Goal: Task Accomplishment & Management: Manage account settings

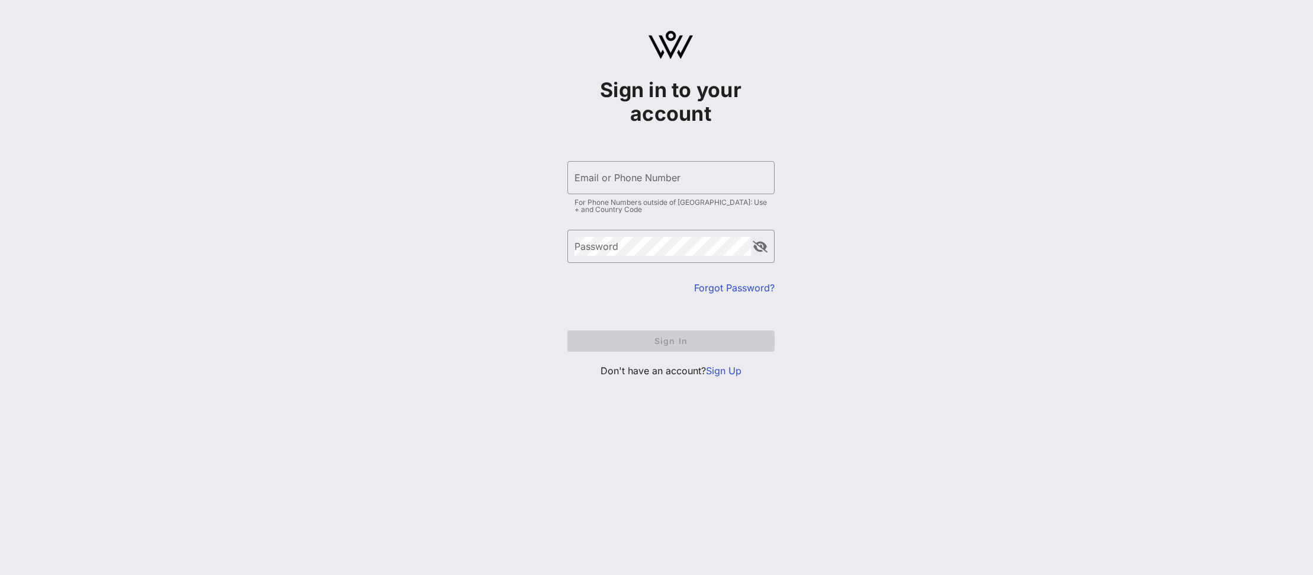
type input "[EMAIL_ADDRESS][DOMAIN_NAME]"
click at [669, 339] on form "​ Email or Phone Number [EMAIL_ADDRESS][DOMAIN_NAME] For Phone Numbers outside …" at bounding box center [670, 256] width 207 height 214
click at [668, 341] on span "Sign In" at bounding box center [671, 341] width 188 height 10
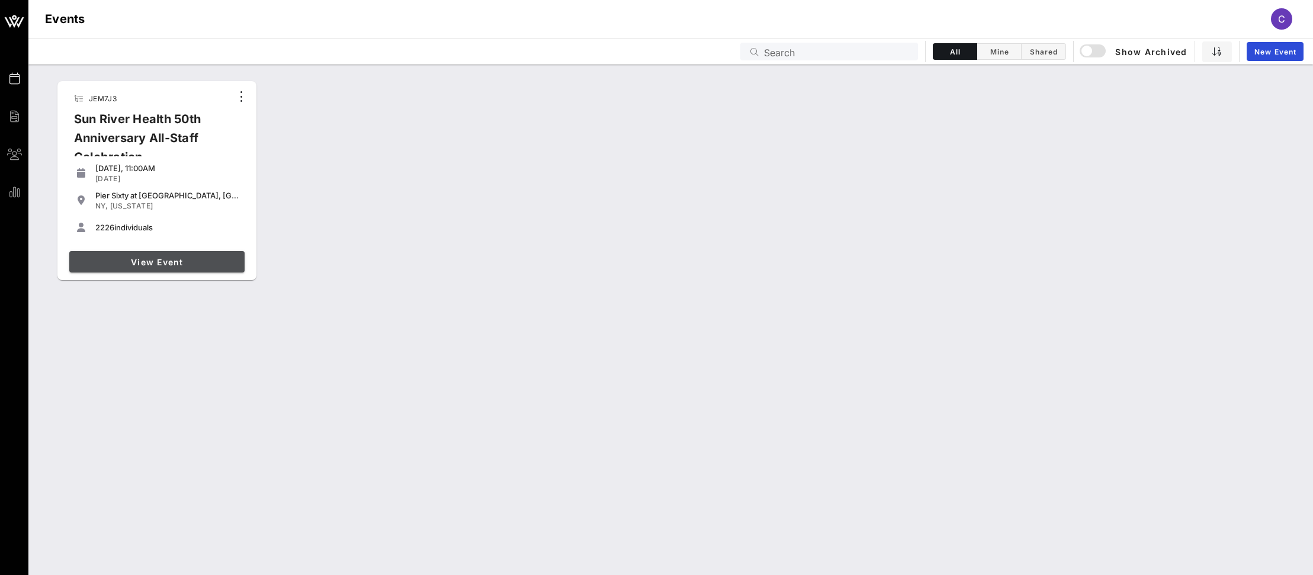
click at [147, 261] on span "View Event" at bounding box center [157, 262] width 166 height 10
